Goal: Information Seeking & Learning: Learn about a topic

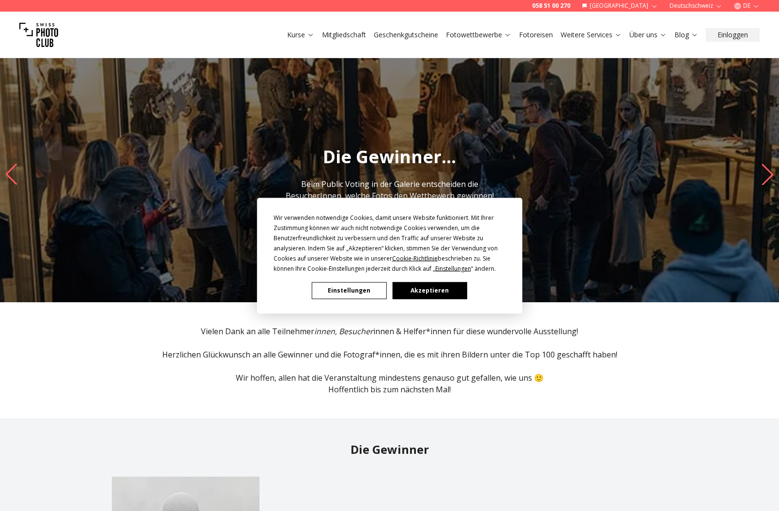
drag, startPoint x: 441, startPoint y: 287, endPoint x: 441, endPoint y: 292, distance: 5.8
click at [441, 289] on button "Akzeptieren" at bounding box center [429, 290] width 75 height 17
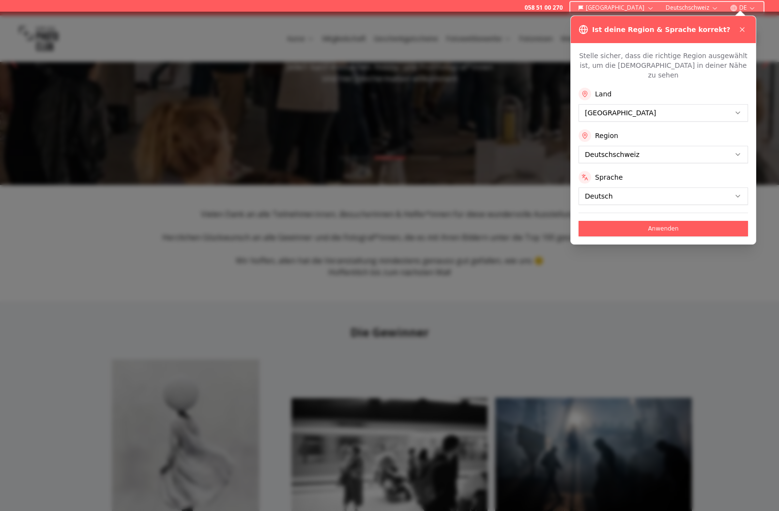
scroll to position [121, 0]
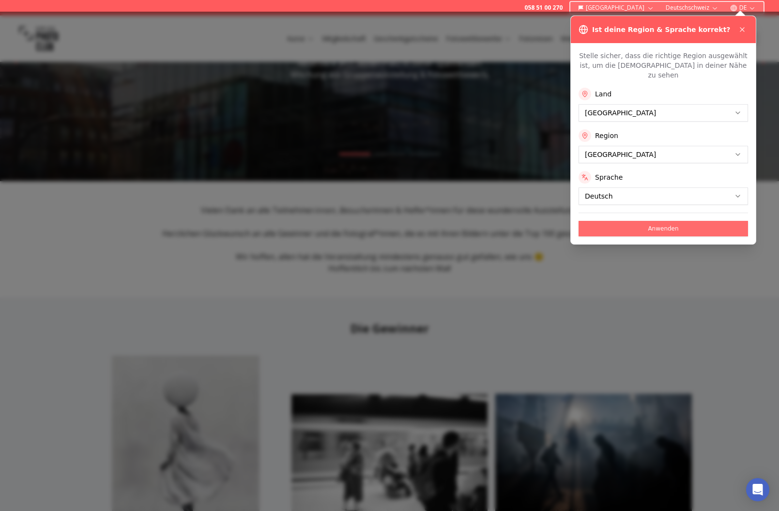
click at [630, 221] on button "Anwenden" at bounding box center [662, 228] width 169 height 15
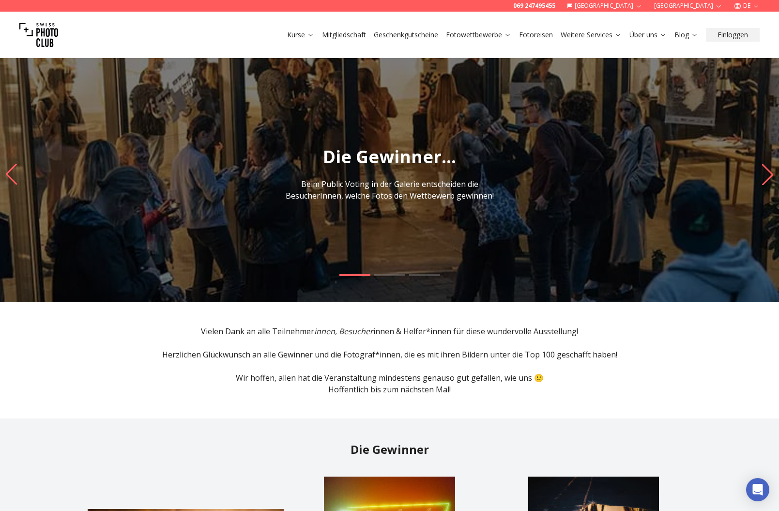
click at [769, 172] on icon "Next slide" at bounding box center [767, 174] width 13 height 21
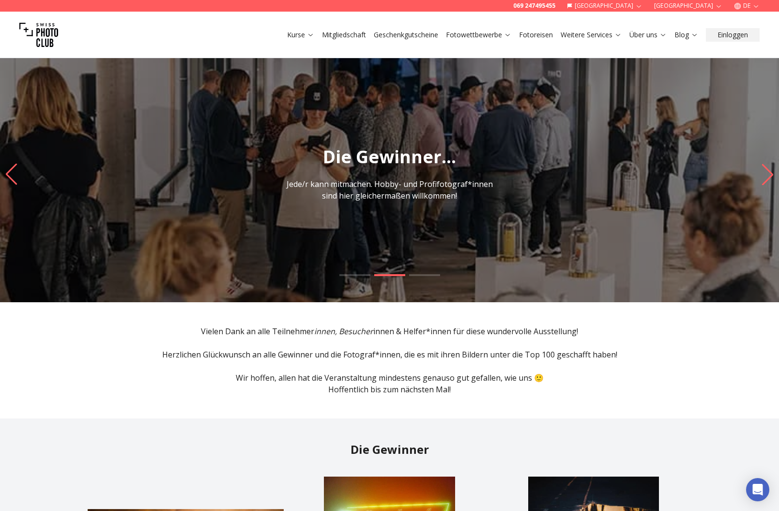
click at [765, 176] on icon "Next slide" at bounding box center [767, 174] width 13 height 21
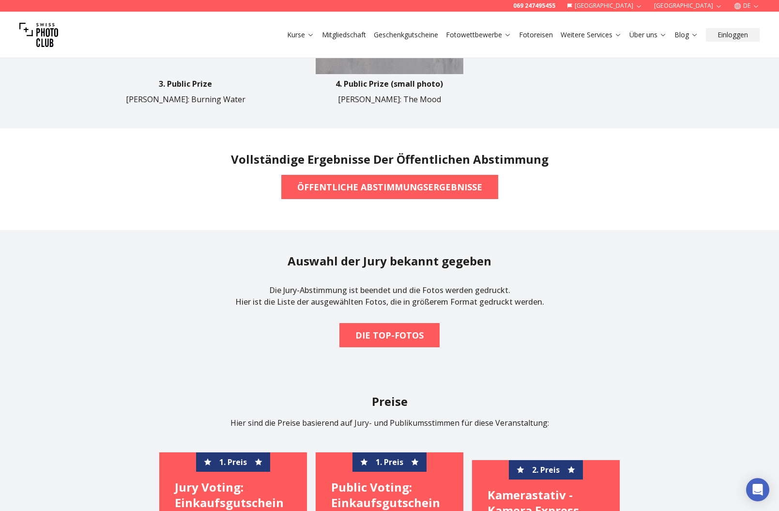
scroll to position [860, 0]
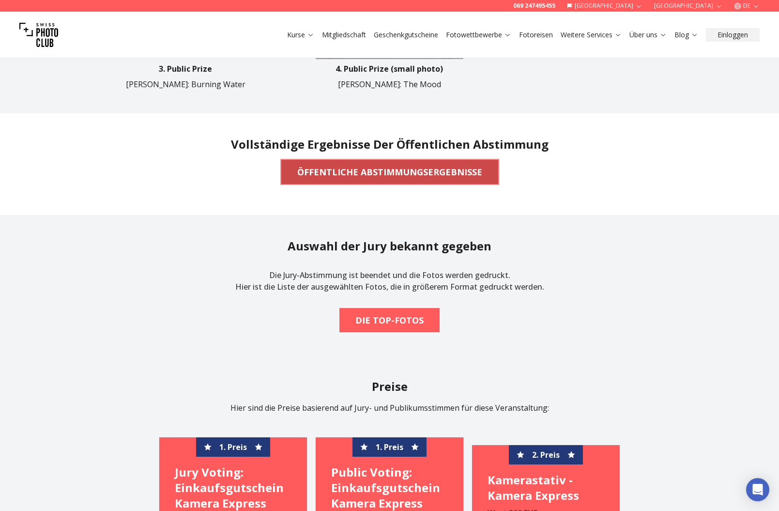
click at [391, 175] on b "ÖFFENTLICHE ABSTIMMUNGSERGEBNISSE" at bounding box center [389, 172] width 185 height 14
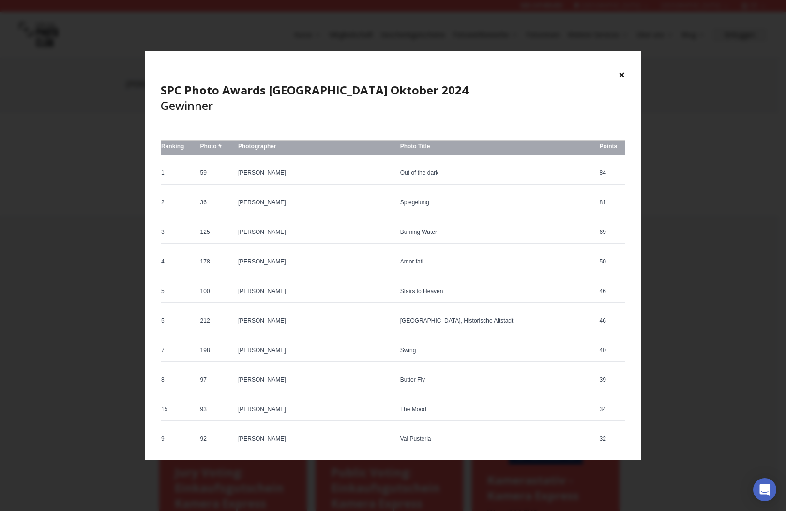
click at [736, 290] on div "× SPC Photo Awards [GEOGRAPHIC_DATA] Oktober 2024 Gewinner Ranking Photo # Phot…" at bounding box center [393, 255] width 786 height 511
click at [711, 300] on div "× SPC Photo Awards [GEOGRAPHIC_DATA] Oktober 2024 Gewinner Ranking Photo # Phot…" at bounding box center [393, 255] width 786 height 511
drag, startPoint x: 623, startPoint y: 74, endPoint x: 627, endPoint y: 80, distance: 8.3
click at [622, 74] on button "×" at bounding box center [622, 74] width 7 height 15
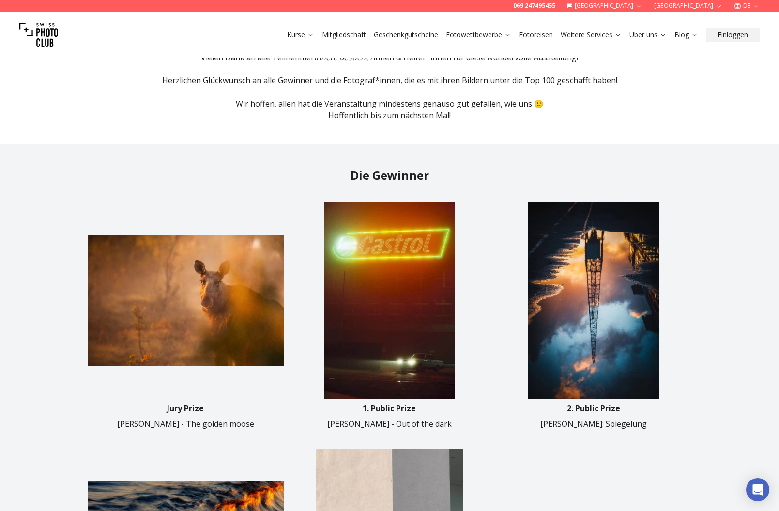
scroll to position [0, 0]
